Goal: Task Accomplishment & Management: Manage account settings

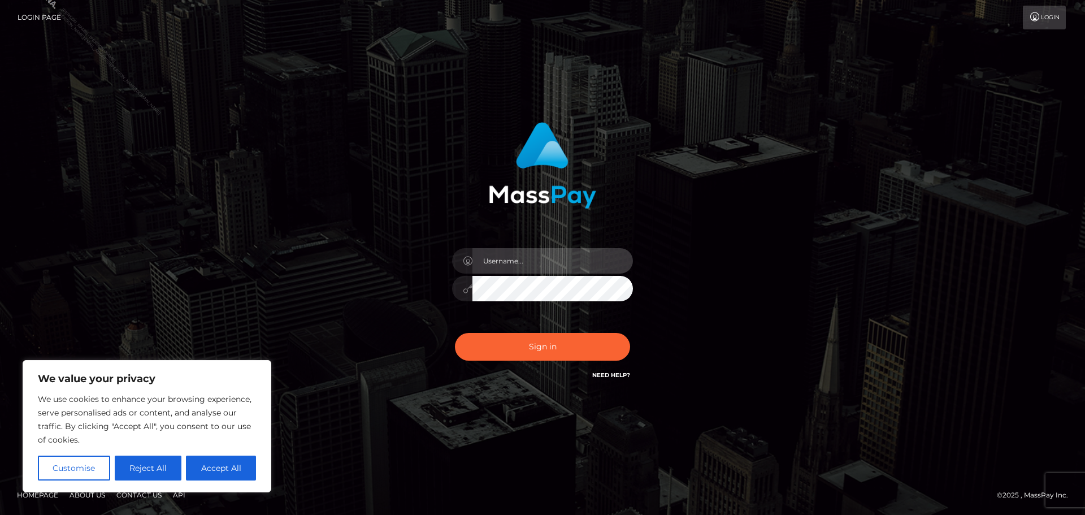
click at [515, 260] on input "text" at bounding box center [552, 260] width 160 height 25
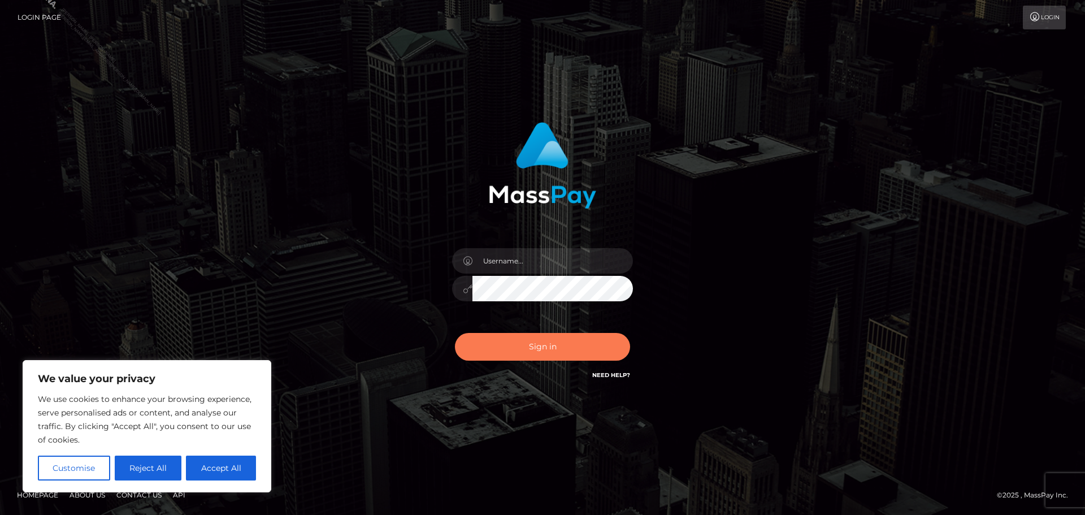
click at [558, 346] on button "Sign in" at bounding box center [542, 347] width 175 height 28
click at [819, 312] on div "Sign in" at bounding box center [542, 258] width 644 height 288
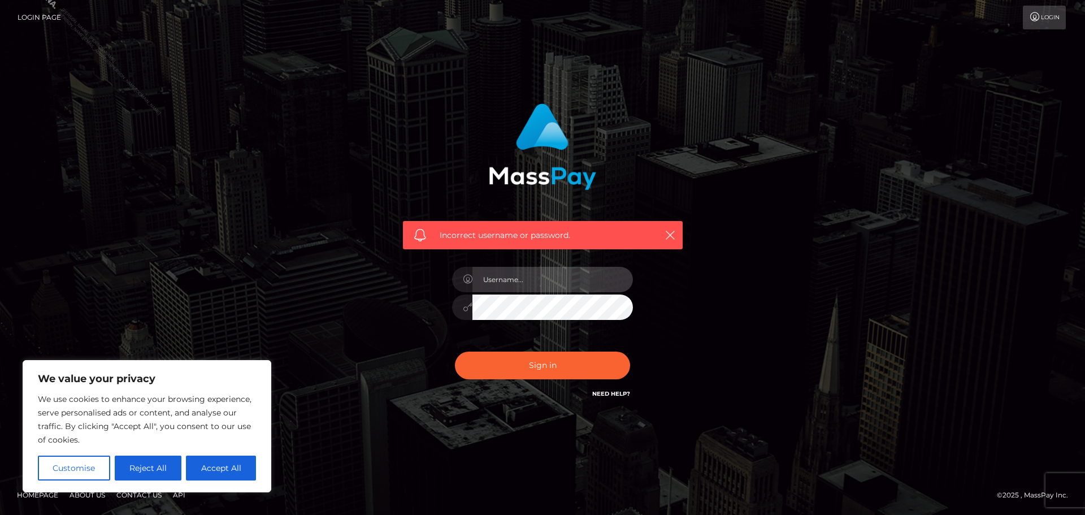
click at [529, 282] on input "text" at bounding box center [552, 279] width 160 height 25
type input "[PERSON_NAME].Silversocial"
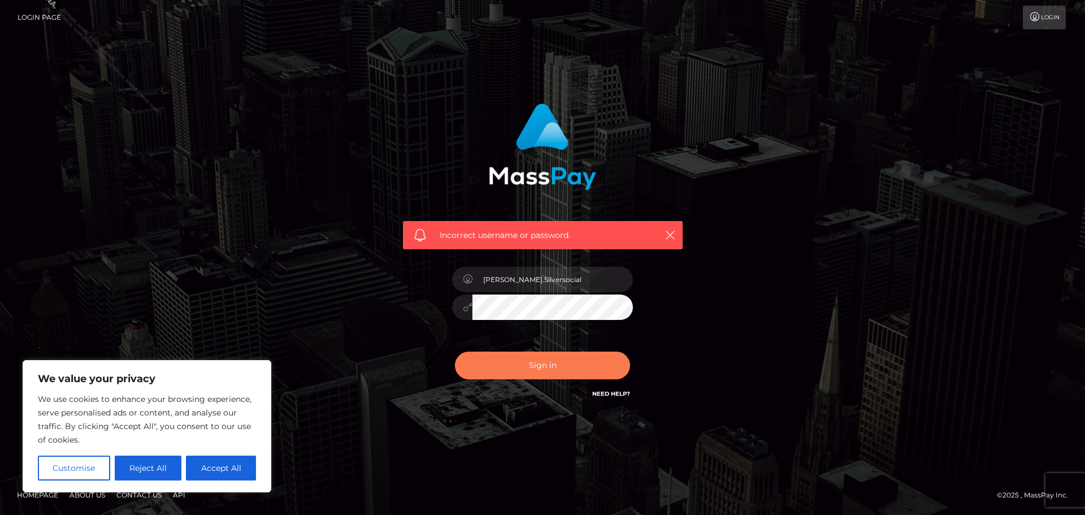
click at [563, 361] on button "Sign in" at bounding box center [542, 365] width 175 height 28
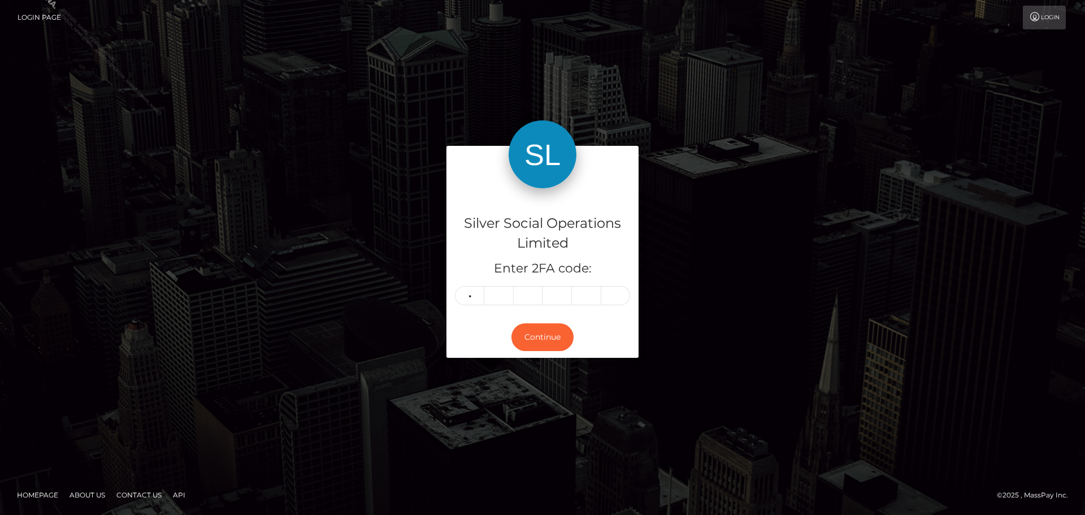
type input "1"
type input "6"
type input "9"
type input "0"
type input "7"
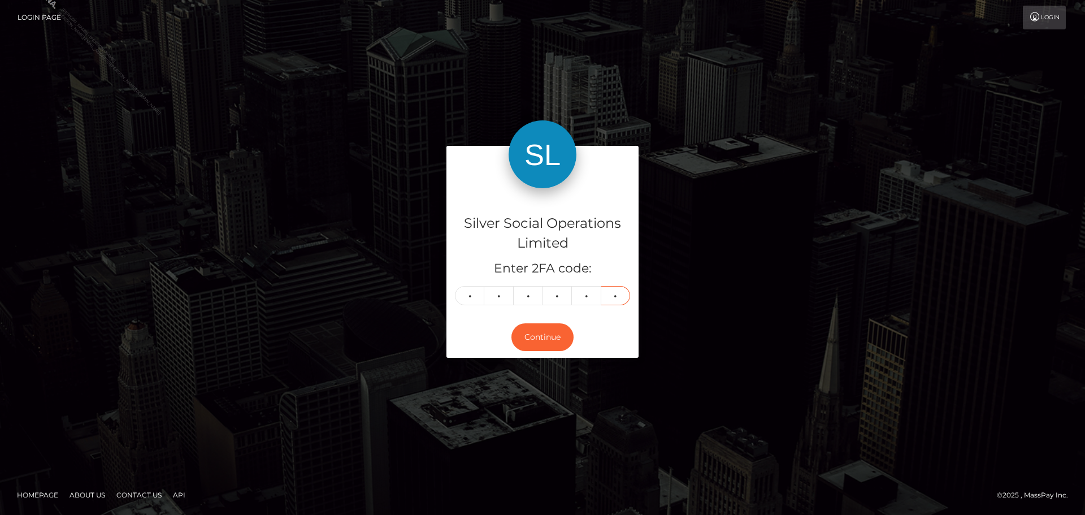
type input "5"
